Goal: Navigation & Orientation: Go to known website

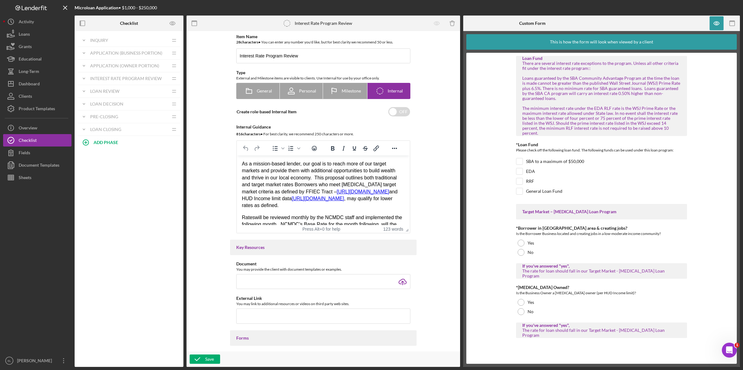
click at [448, 189] on div "Item Name 28 character s • You can enter any number you'd like, but for best cl…" at bounding box center [323, 191] width 267 height 314
drag, startPoint x: 33, startPoint y: 246, endPoint x: 27, endPoint y: 251, distance: 7.7
click at [28, 250] on div at bounding box center [37, 269] width 68 height 171
